Goal: Transaction & Acquisition: Purchase product/service

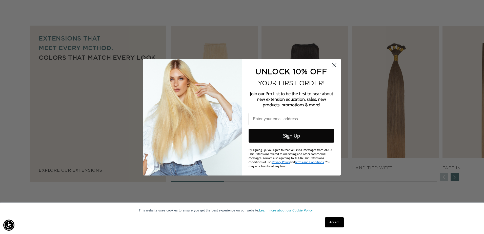
click at [330, 66] on icon "Close dialog" at bounding box center [334, 65] width 9 height 9
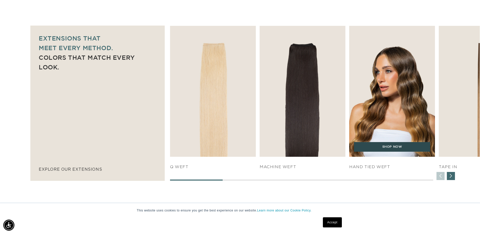
scroll to position [0, 444]
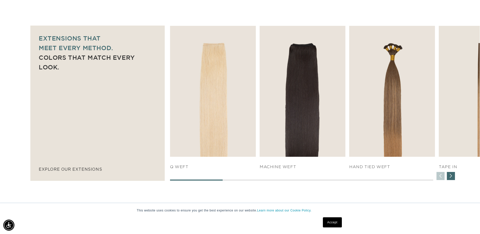
click at [448, 177] on div "Next slide" at bounding box center [451, 176] width 8 height 8
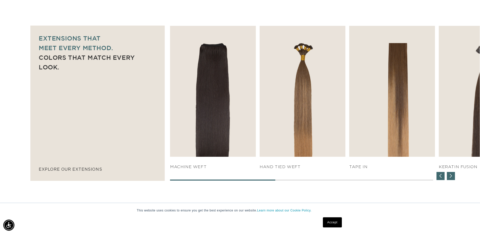
click at [448, 177] on div "Next slide" at bounding box center [451, 176] width 8 height 8
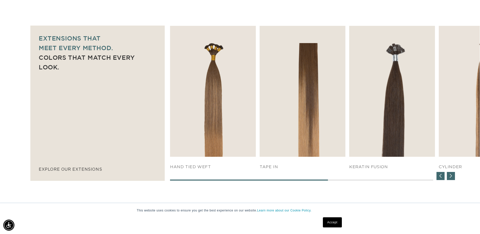
scroll to position [0, 888]
click at [448, 177] on div "Next slide" at bounding box center [451, 176] width 8 height 8
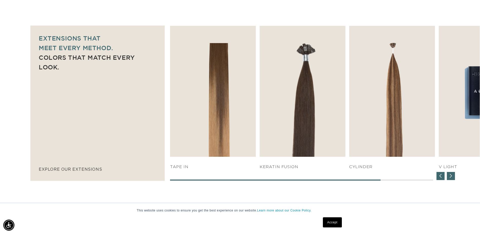
click at [448, 177] on div "Next slide" at bounding box center [451, 176] width 8 height 8
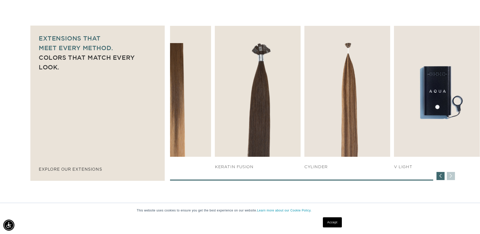
scroll to position [0, 0]
click at [448, 177] on div "SHOP NOW q weft SHOP NOW Machine Weft SHOP NOW" at bounding box center [325, 103] width 310 height 155
click at [440, 175] on div "Previous slide" at bounding box center [440, 176] width 8 height 8
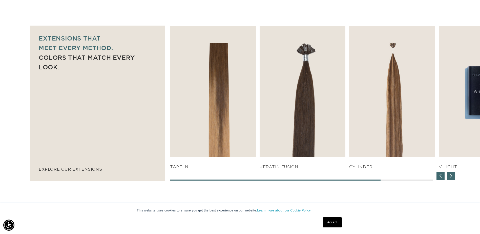
click at [440, 175] on div "Previous slide" at bounding box center [440, 176] width 8 height 8
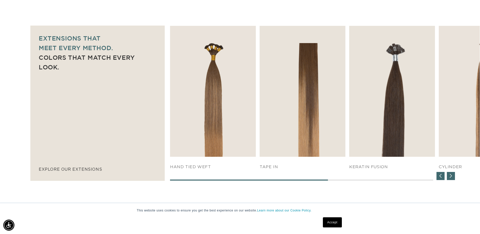
click at [440, 175] on div "Previous slide" at bounding box center [440, 176] width 8 height 8
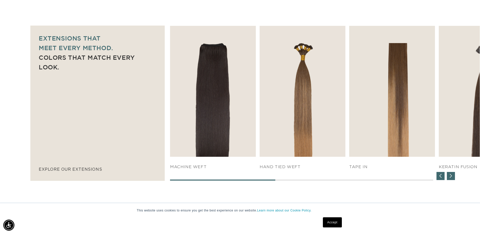
scroll to position [0, 888]
click at [440, 175] on div "Previous slide" at bounding box center [440, 176] width 8 height 8
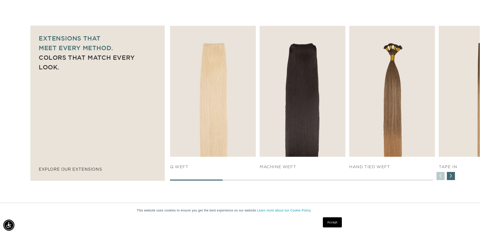
scroll to position [0, 0]
click at [440, 175] on div "SHOP NOW q weft SHOP NOW Machine Weft SHOP NOW" at bounding box center [325, 103] width 310 height 155
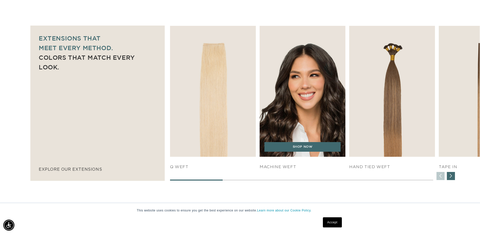
click at [315, 112] on img "2 / 7" at bounding box center [303, 91] width 90 height 137
click at [310, 145] on link "SHOP NOW" at bounding box center [302, 147] width 76 height 10
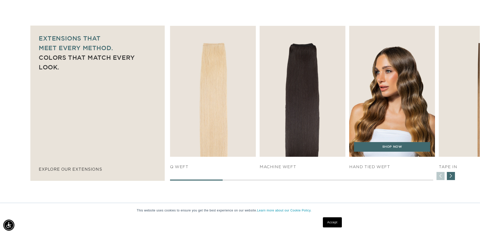
click at [380, 99] on img "3 / 7" at bounding box center [392, 91] width 90 height 137
click at [404, 147] on link "SHOP NOW" at bounding box center [392, 147] width 76 height 10
